Goal: Navigation & Orientation: Understand site structure

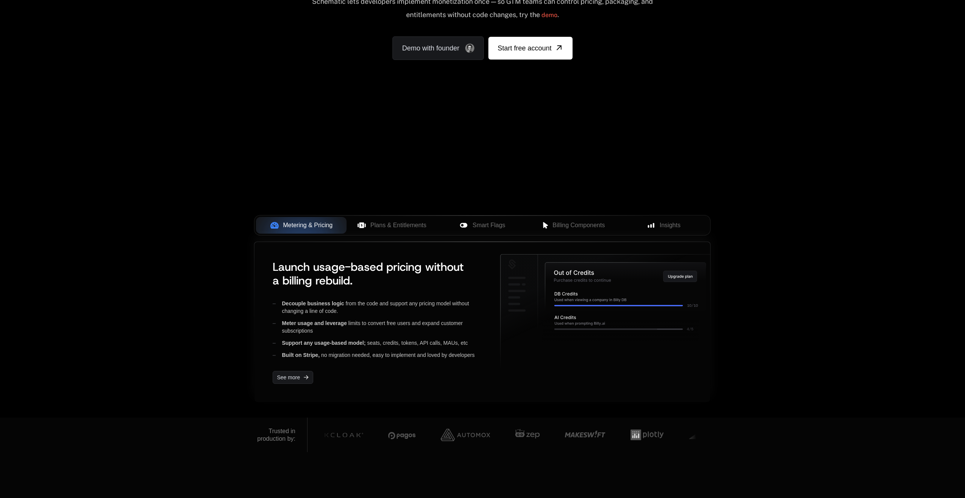
scroll to position [114, 0]
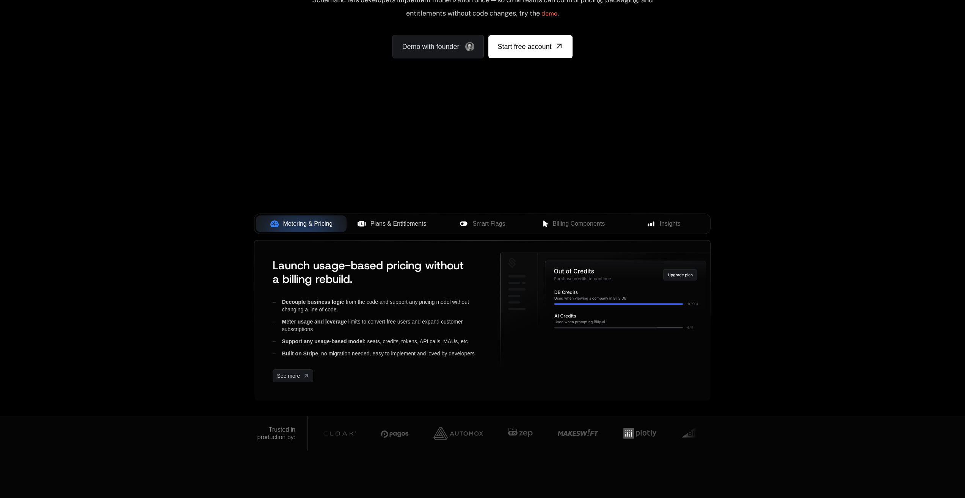
click at [389, 225] on span "Plans & Entitlements" at bounding box center [398, 223] width 56 height 9
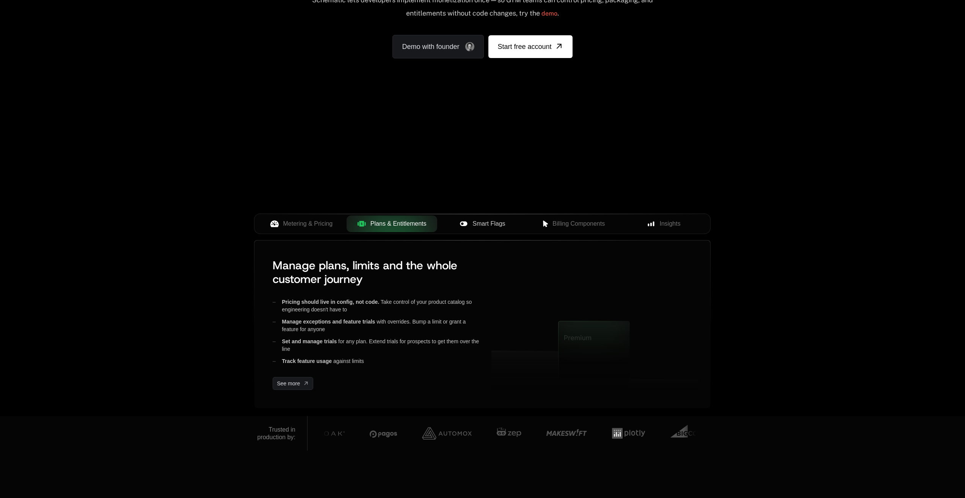
click at [481, 228] on span "Smart Flags" at bounding box center [488, 223] width 33 height 9
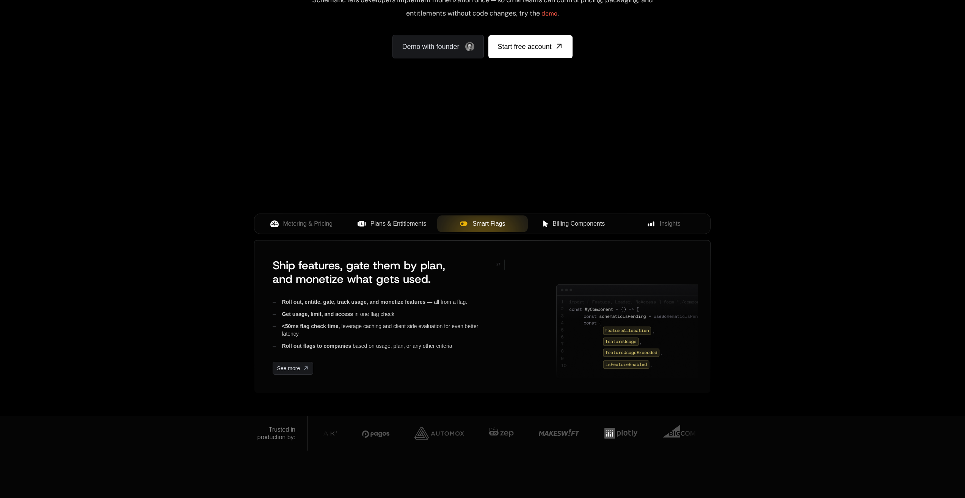
click at [557, 222] on span "Billing Components" at bounding box center [578, 223] width 52 height 9
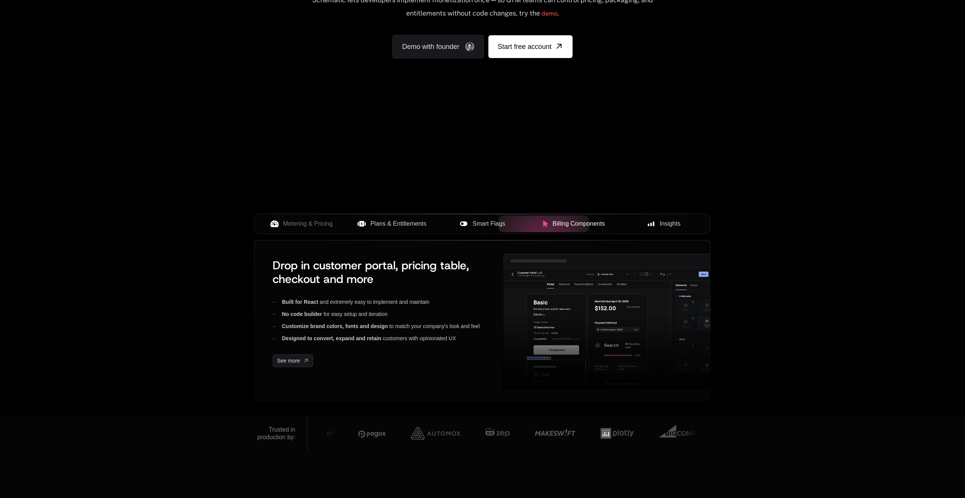
click at [653, 226] on icon at bounding box center [651, 223] width 7 height 7
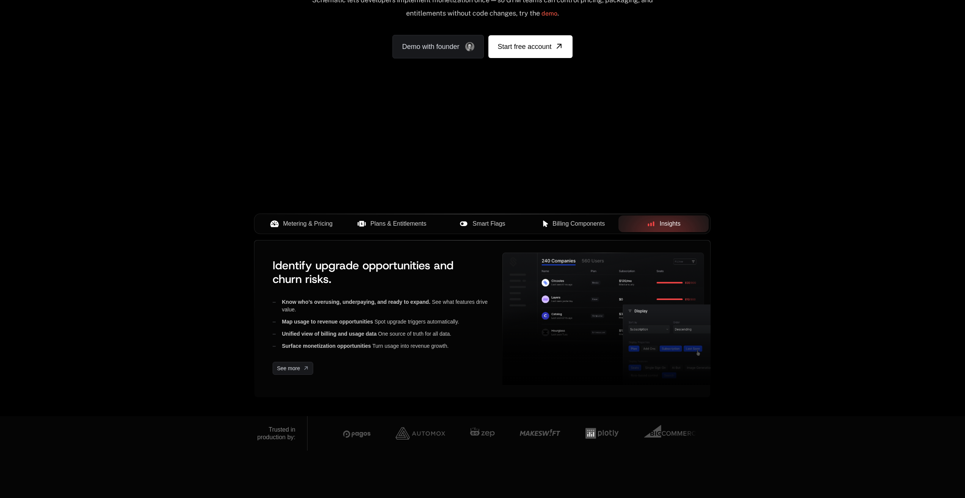
click at [322, 221] on span "Metering & Pricing" at bounding box center [308, 223] width 50 height 9
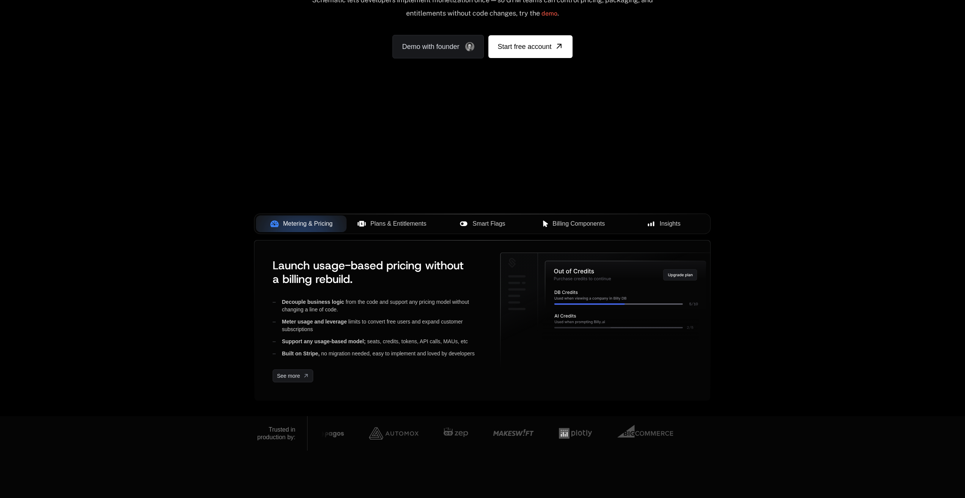
click at [407, 221] on span "Plans & Entitlements" at bounding box center [398, 223] width 56 height 9
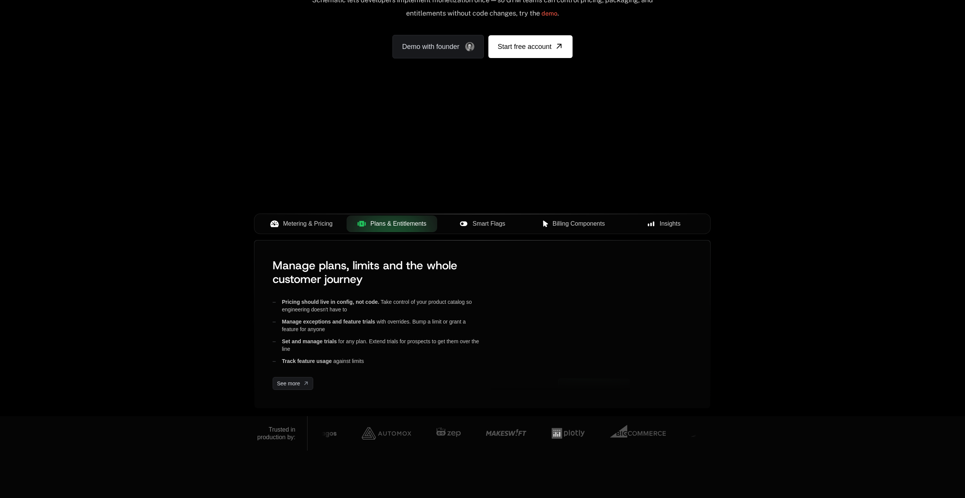
drag, startPoint x: 510, startPoint y: 221, endPoint x: 534, endPoint y: 236, distance: 28.6
click at [511, 226] on div "Smart Flags" at bounding box center [482, 223] width 78 height 9
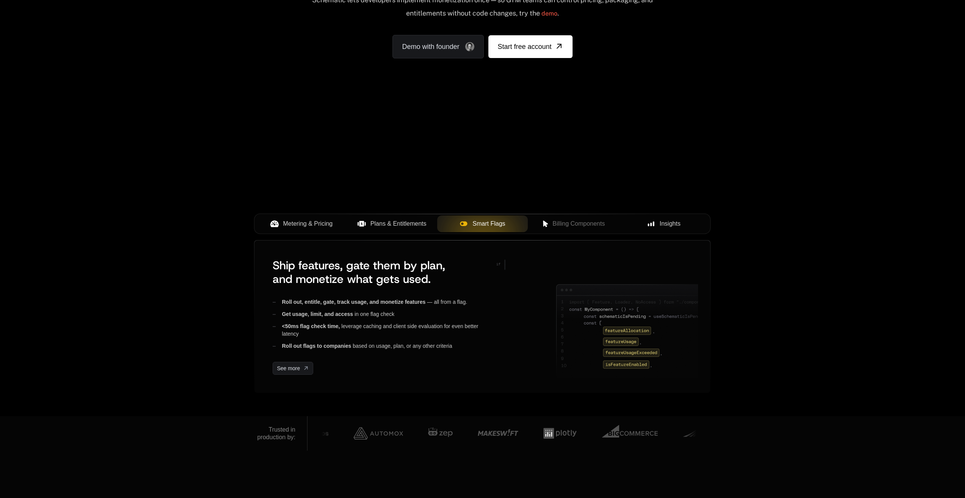
drag, startPoint x: 595, startPoint y: 221, endPoint x: 649, endPoint y: 230, distance: 55.0
click at [597, 224] on span "Billing Components" at bounding box center [578, 223] width 52 height 9
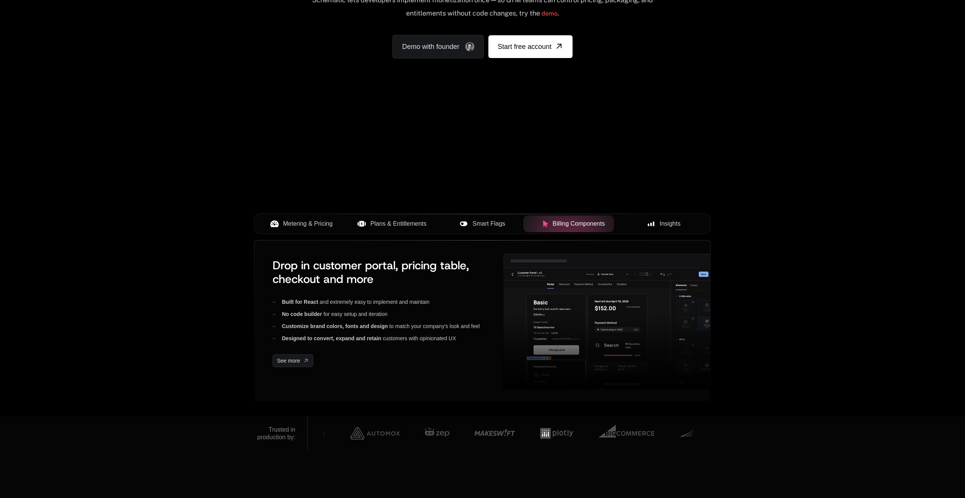
click at [668, 224] on span "Insights" at bounding box center [670, 223] width 21 height 9
click at [281, 224] on div "Metering & Pricing" at bounding box center [301, 223] width 78 height 9
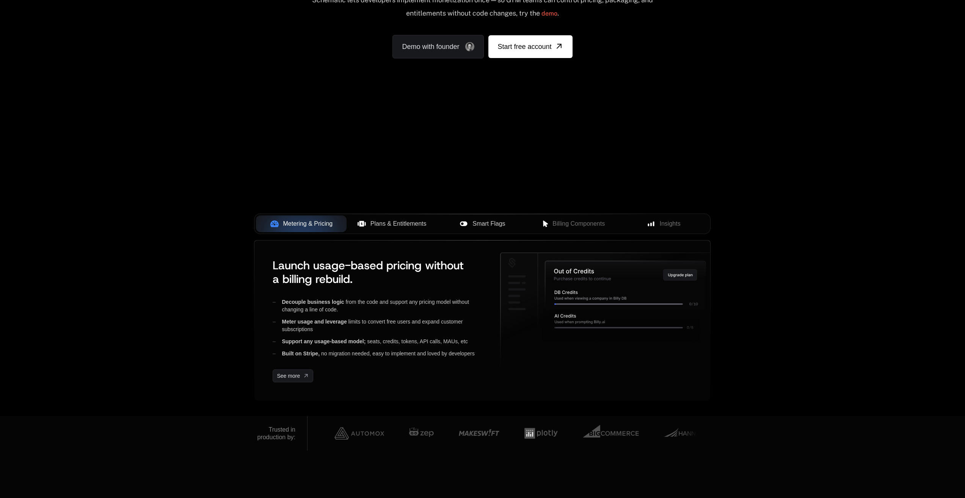
click at [385, 226] on span "Plans & Entitlements" at bounding box center [398, 223] width 56 height 9
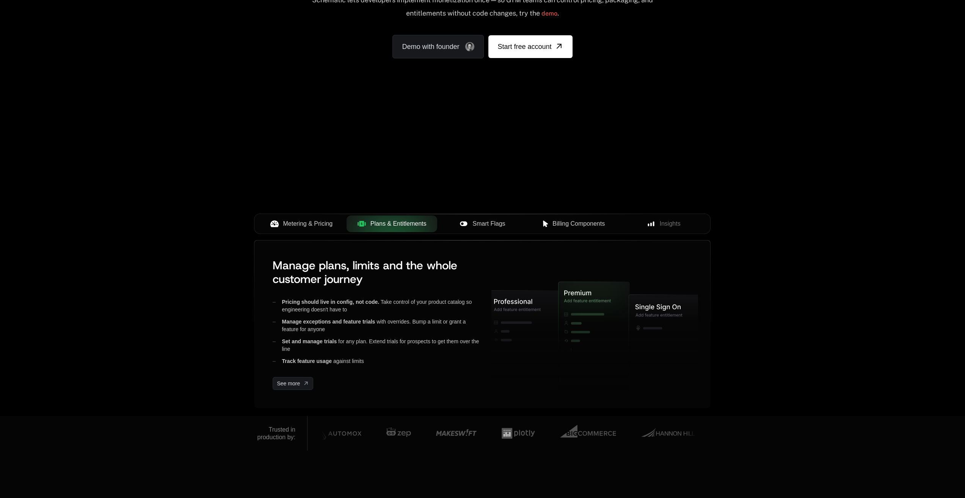
drag, startPoint x: 650, startPoint y: 228, endPoint x: 603, endPoint y: 231, distance: 47.5
click at [647, 228] on div "Insights" at bounding box center [664, 223] width 78 height 9
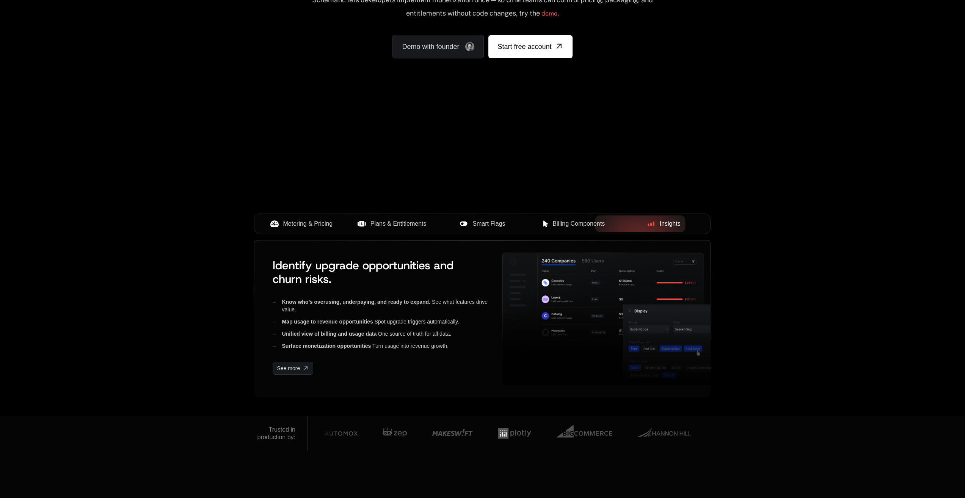
click at [595, 231] on button "Billing Components" at bounding box center [573, 223] width 91 height 17
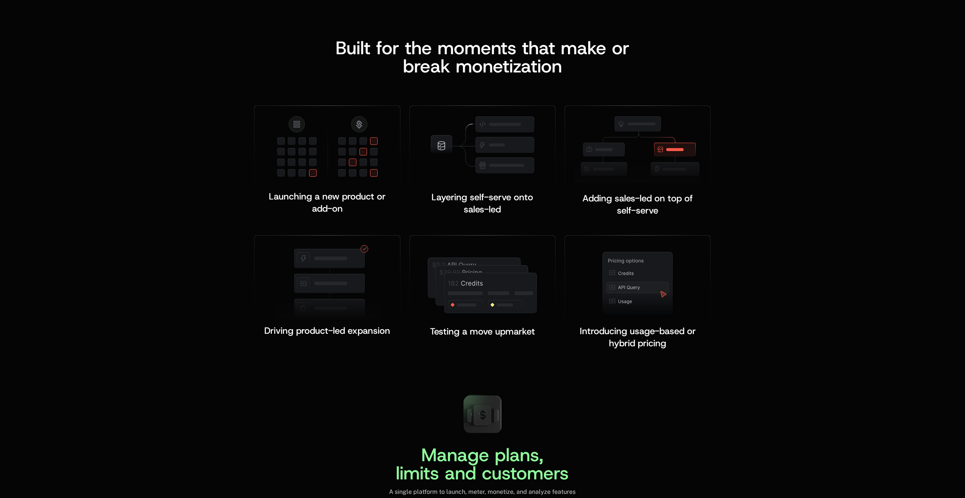
scroll to position [1403, 0]
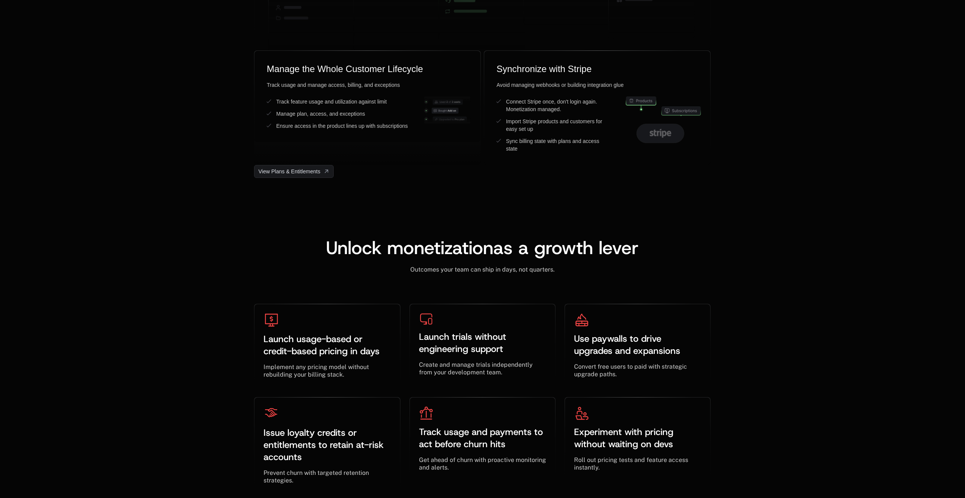
scroll to position [2048, 0]
